Goal: Contribute content: Contribute content

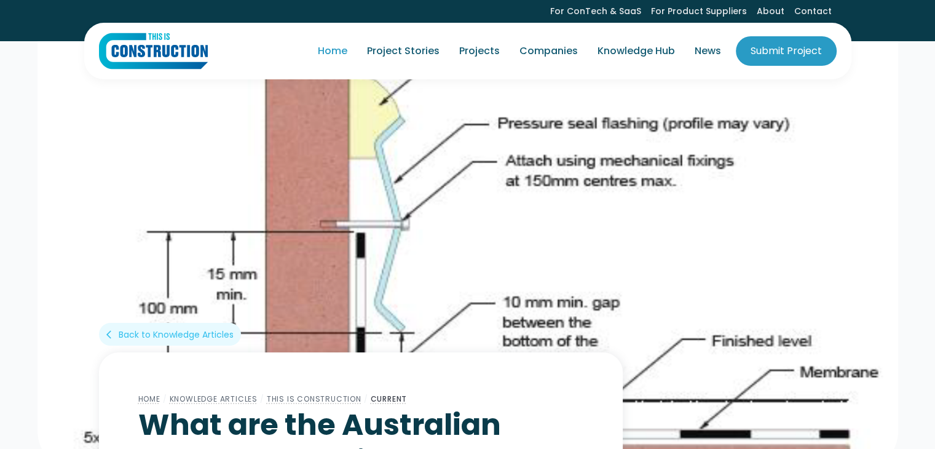
click at [334, 53] on link "Home" at bounding box center [332, 51] width 49 height 34
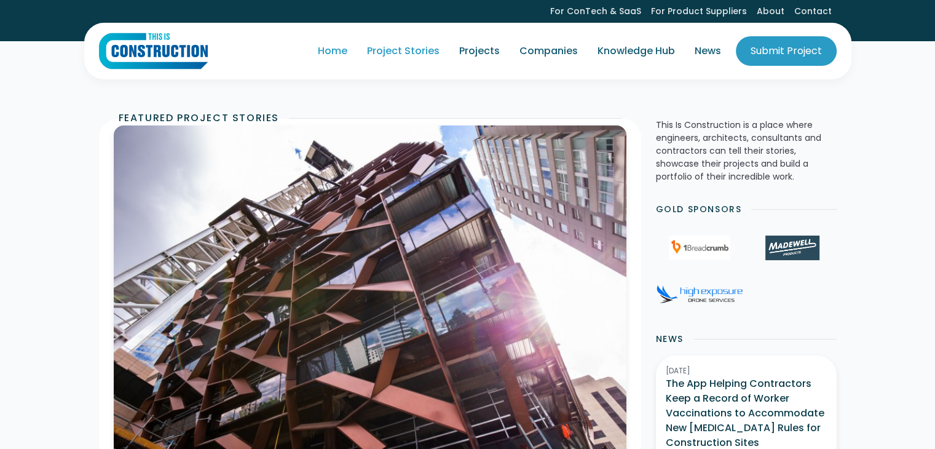
click at [386, 50] on link "Project Stories" at bounding box center [403, 51] width 92 height 34
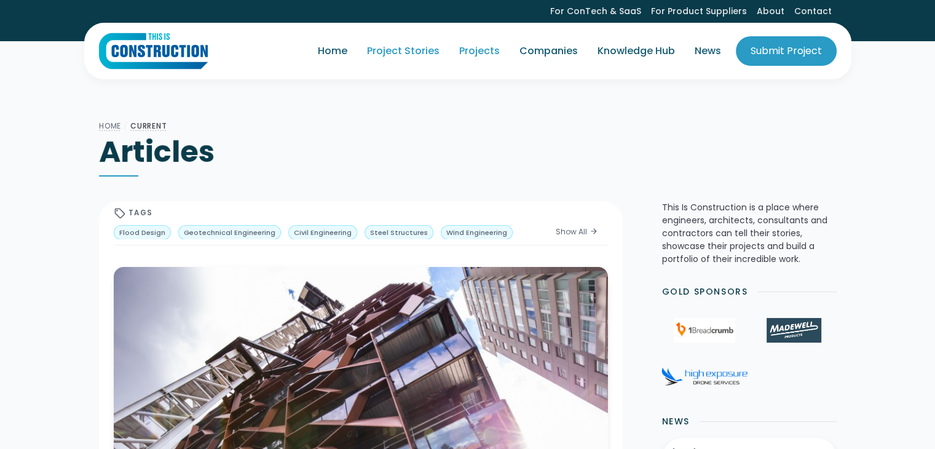
click at [471, 52] on link "Projects" at bounding box center [479, 51] width 60 height 34
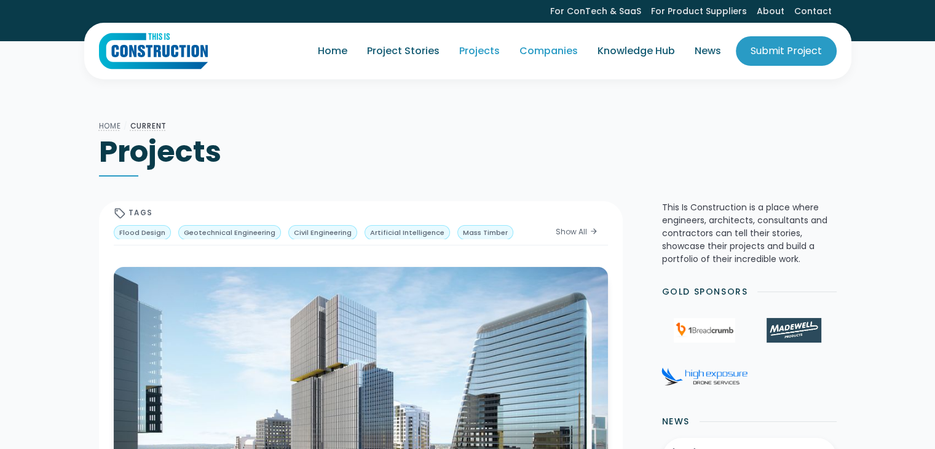
click at [554, 48] on link "Companies" at bounding box center [548, 51] width 78 height 34
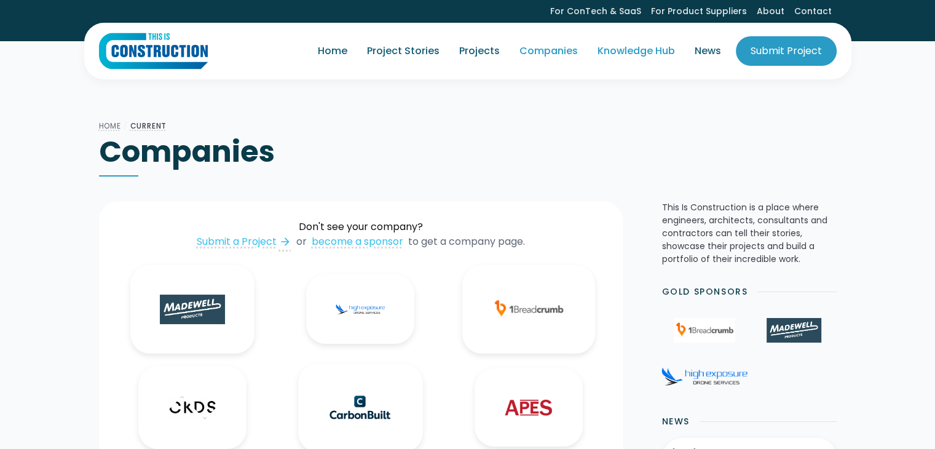
click at [627, 57] on link "Knowledge Hub" at bounding box center [635, 51] width 97 height 34
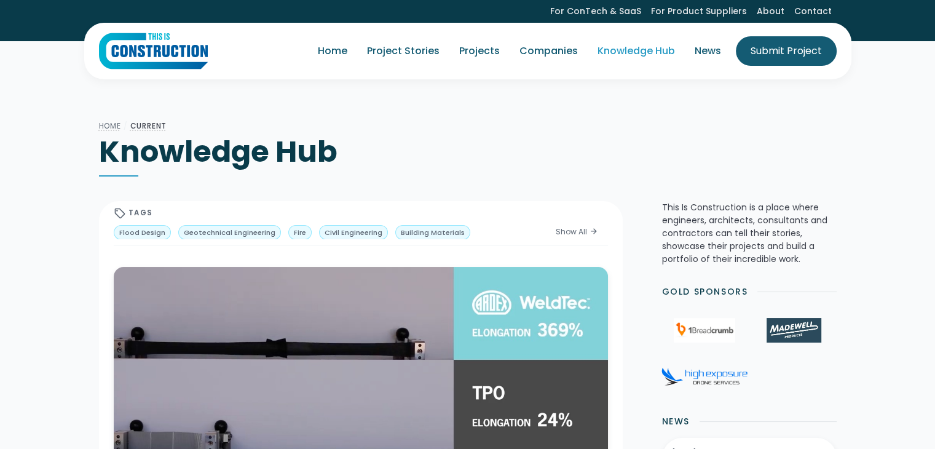
click at [801, 47] on div "Submit Project" at bounding box center [785, 51] width 71 height 15
